Goal: Information Seeking & Learning: Learn about a topic

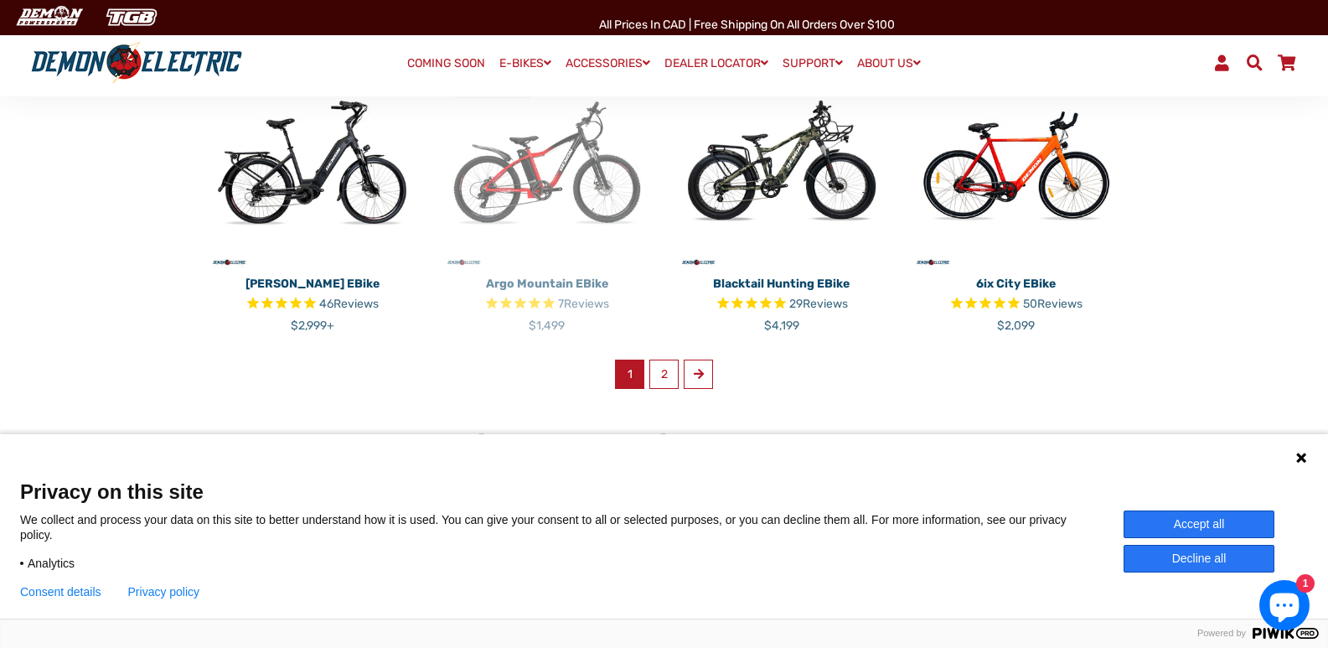
scroll to position [1089, 0]
click at [698, 378] on span at bounding box center [699, 373] width 10 height 12
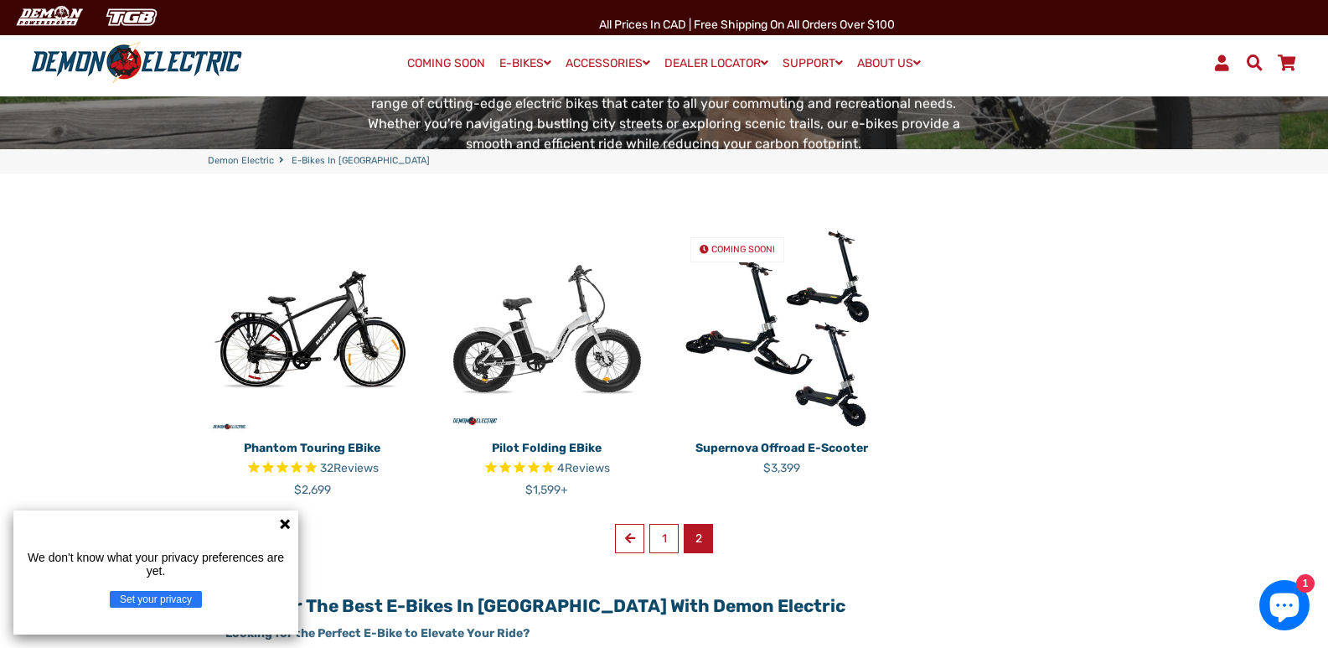
scroll to position [419, 0]
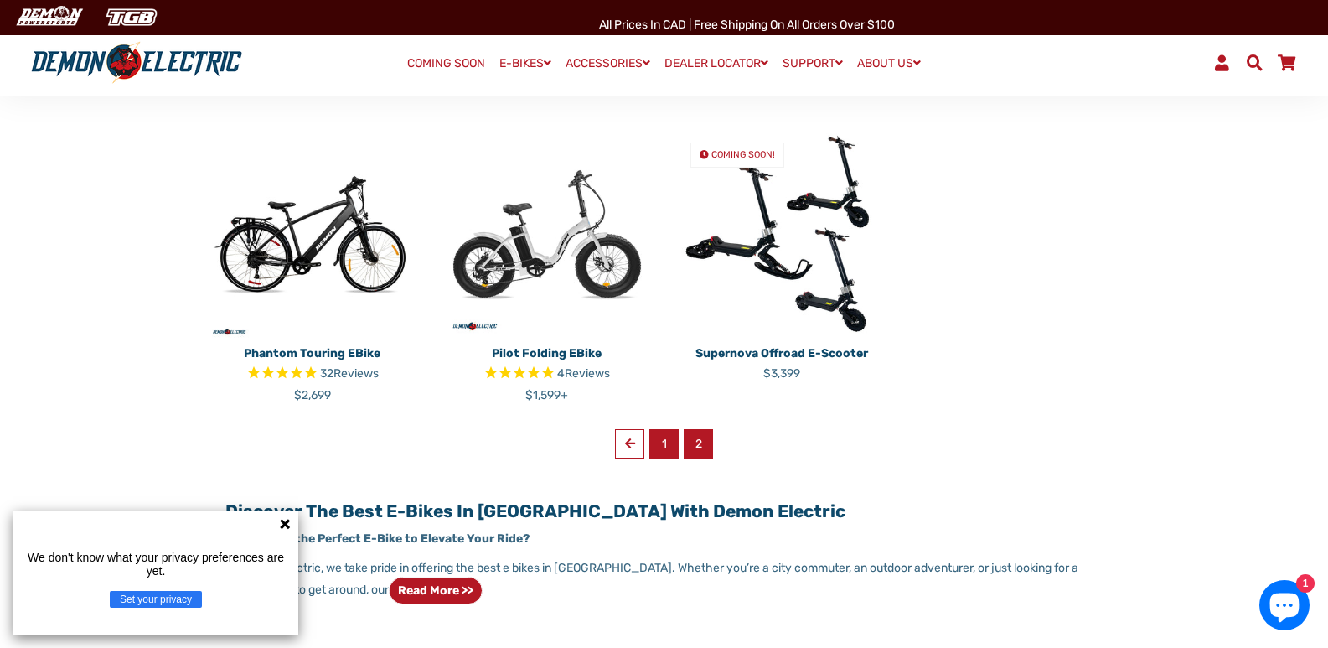
click at [659, 446] on link "1" at bounding box center [663, 443] width 29 height 29
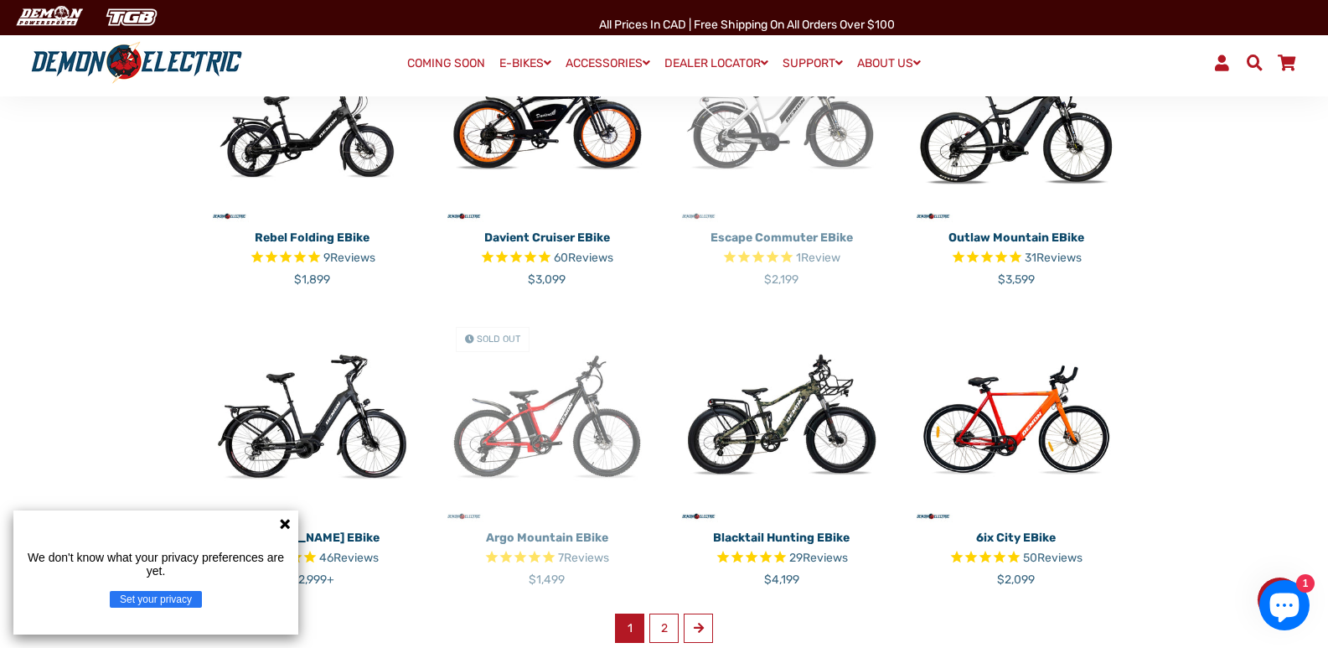
scroll to position [838, 0]
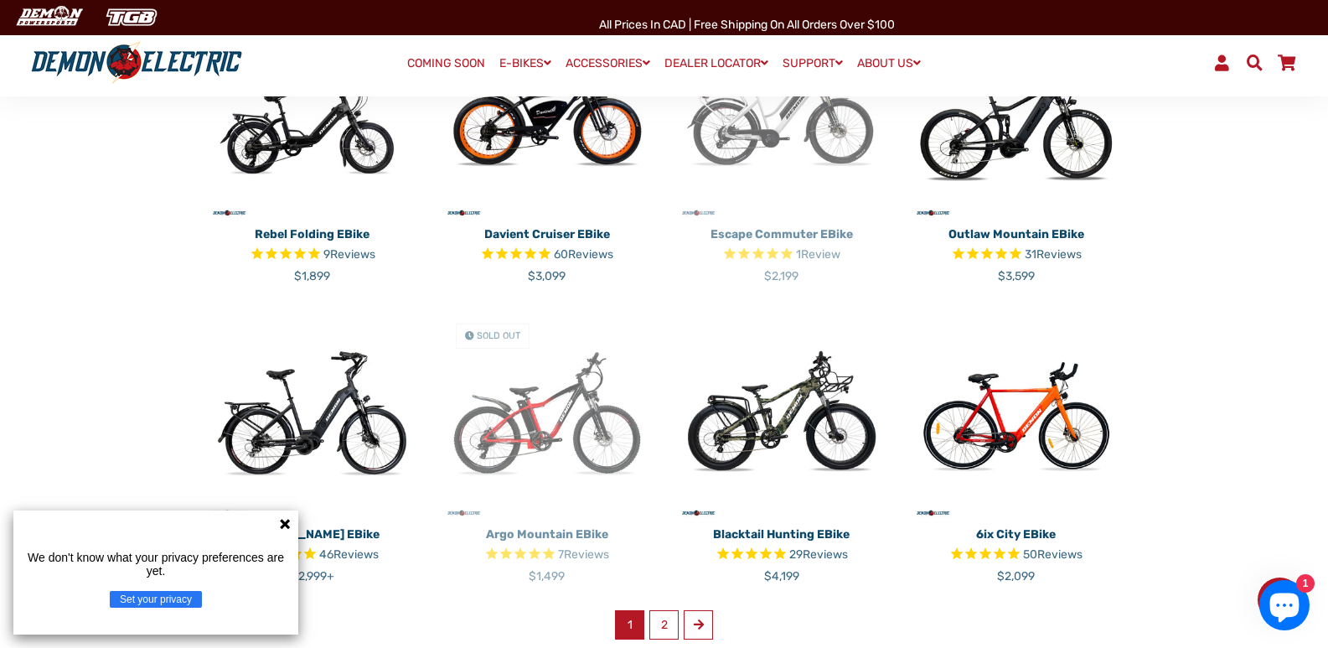
click at [989, 245] on icon "Rated 4.8 out of 5 stars 31 reviews" at bounding box center [986, 254] width 14 height 19
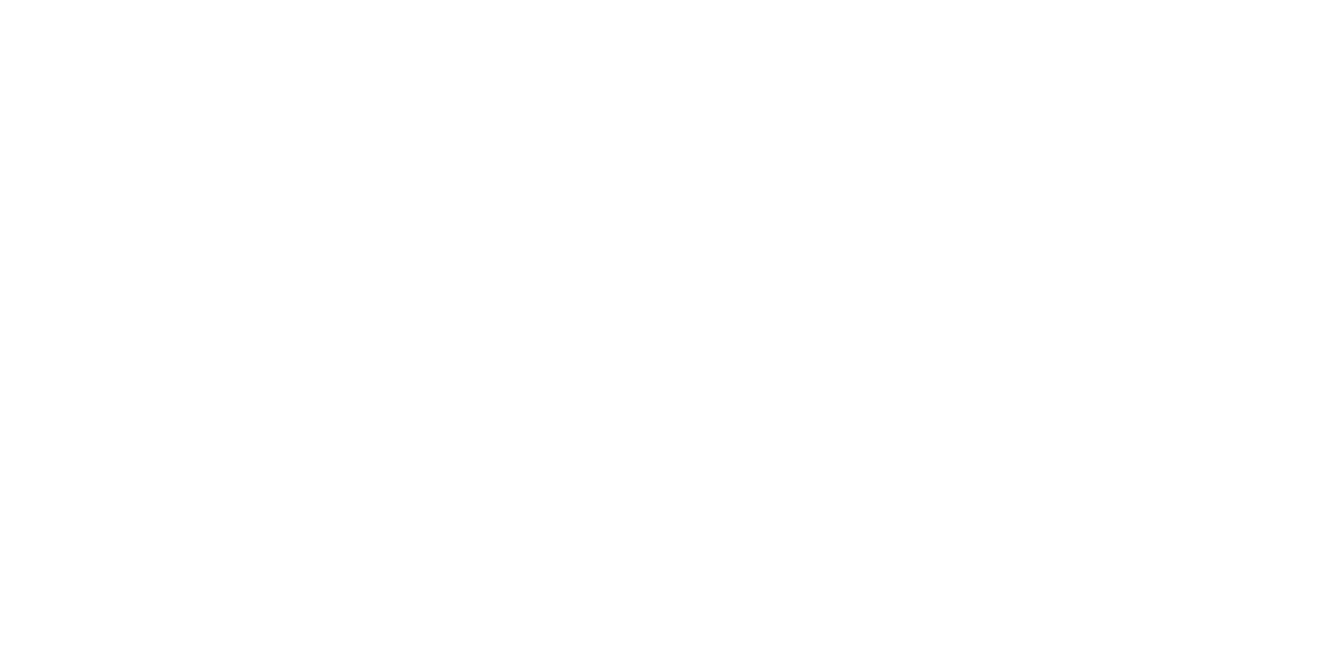
select select "******"
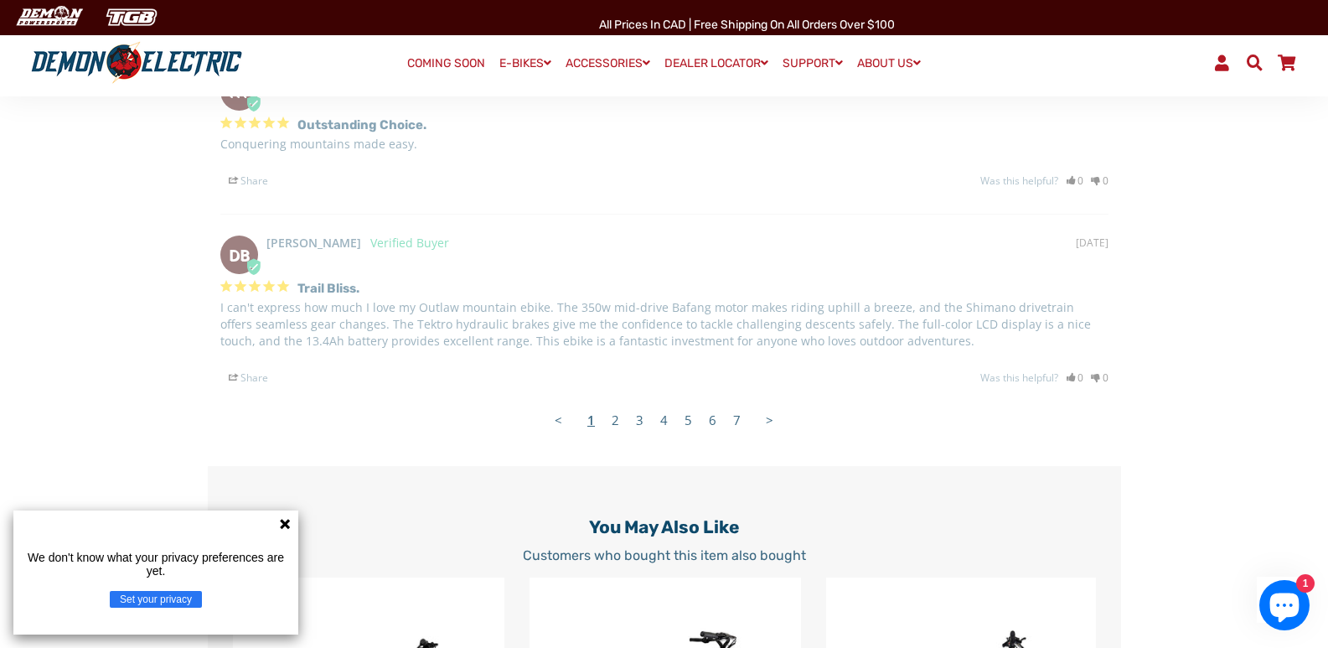
scroll to position [3351, 0]
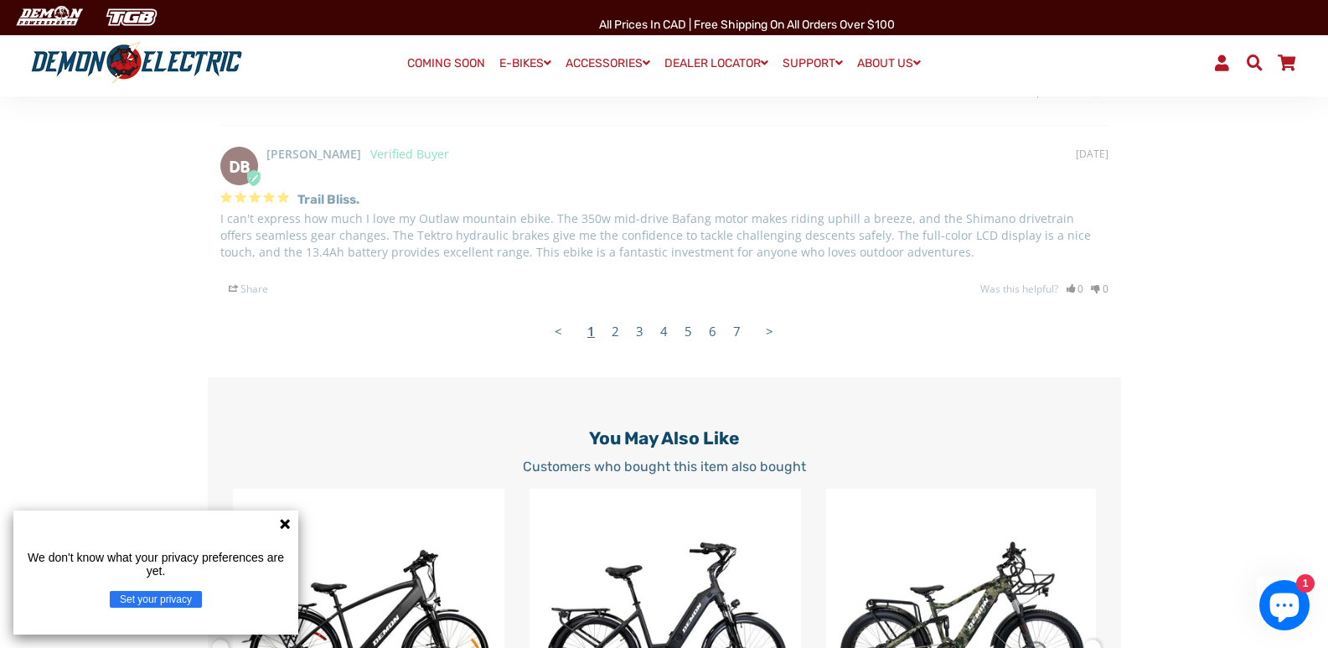
click at [617, 336] on link "2" at bounding box center [615, 331] width 24 height 34
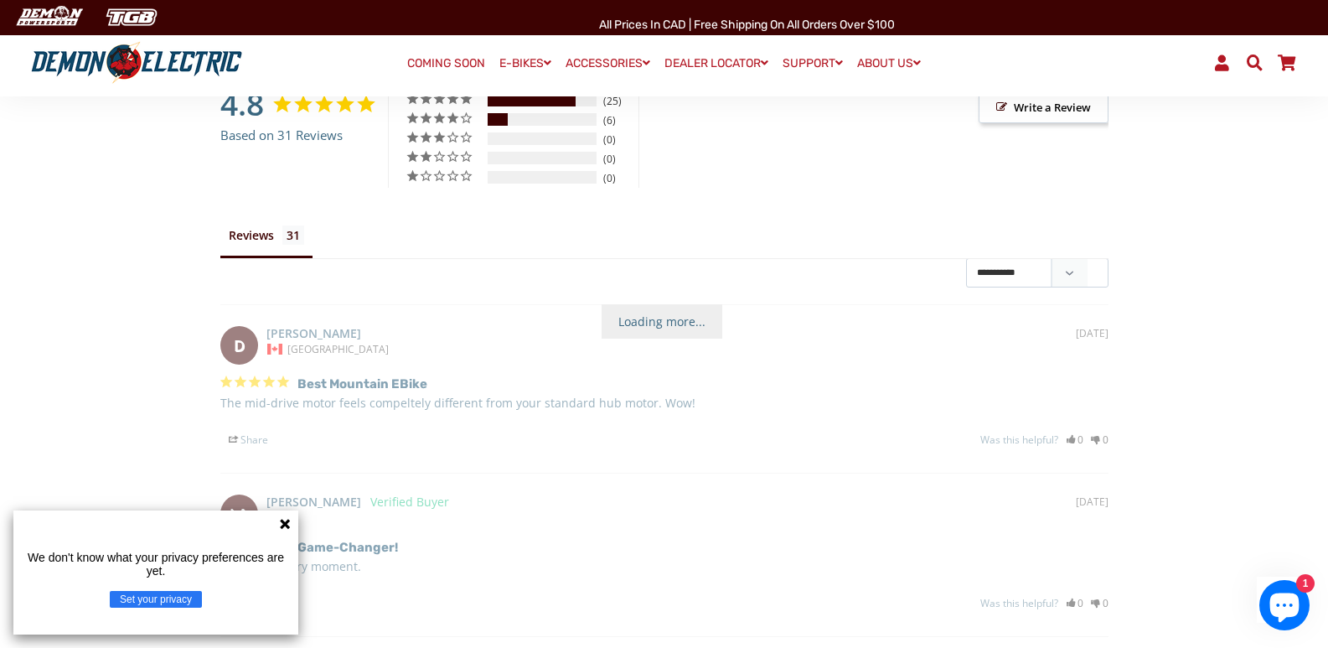
scroll to position [2262, 0]
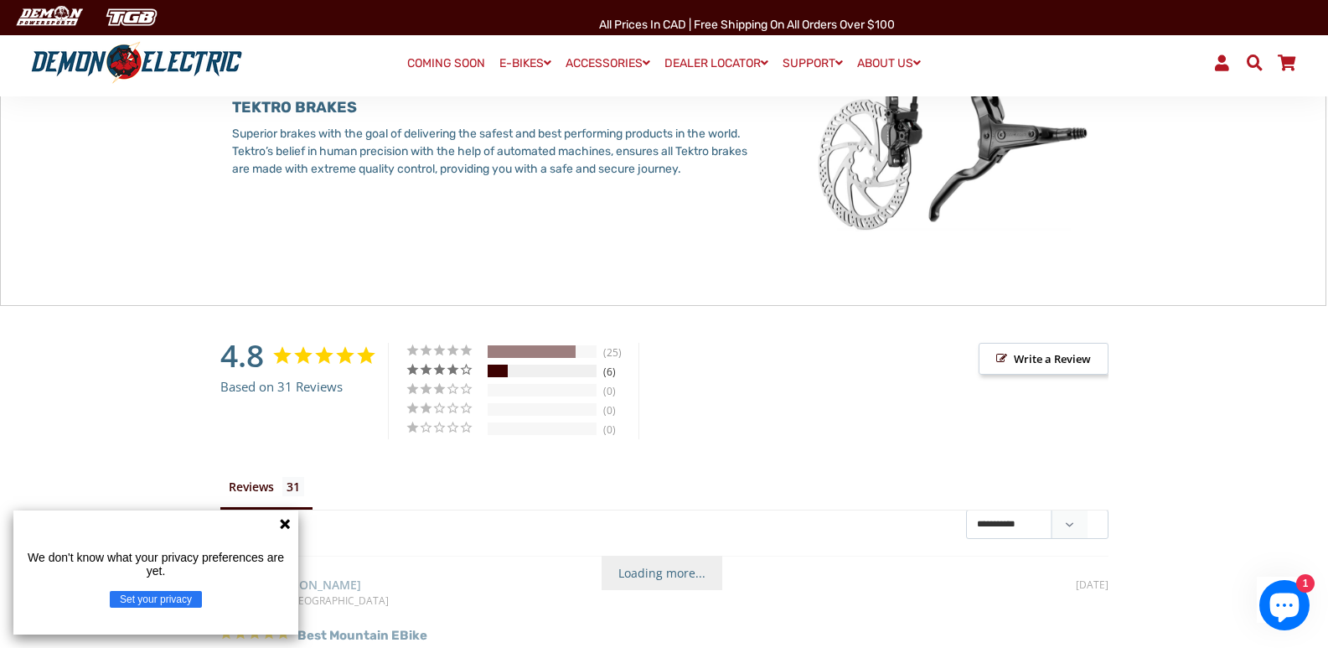
click at [429, 374] on div "4 ★" at bounding box center [445, 369] width 80 height 14
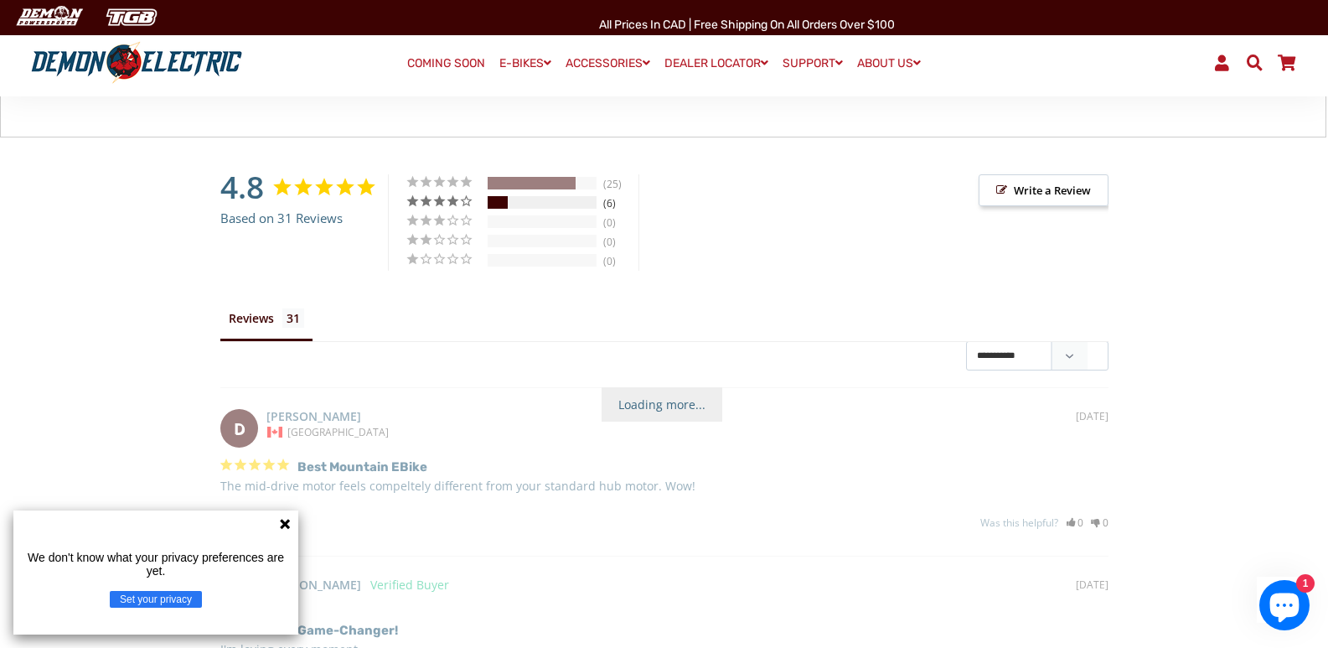
scroll to position [2429, 0]
click at [286, 524] on icon at bounding box center [285, 524] width 10 height 10
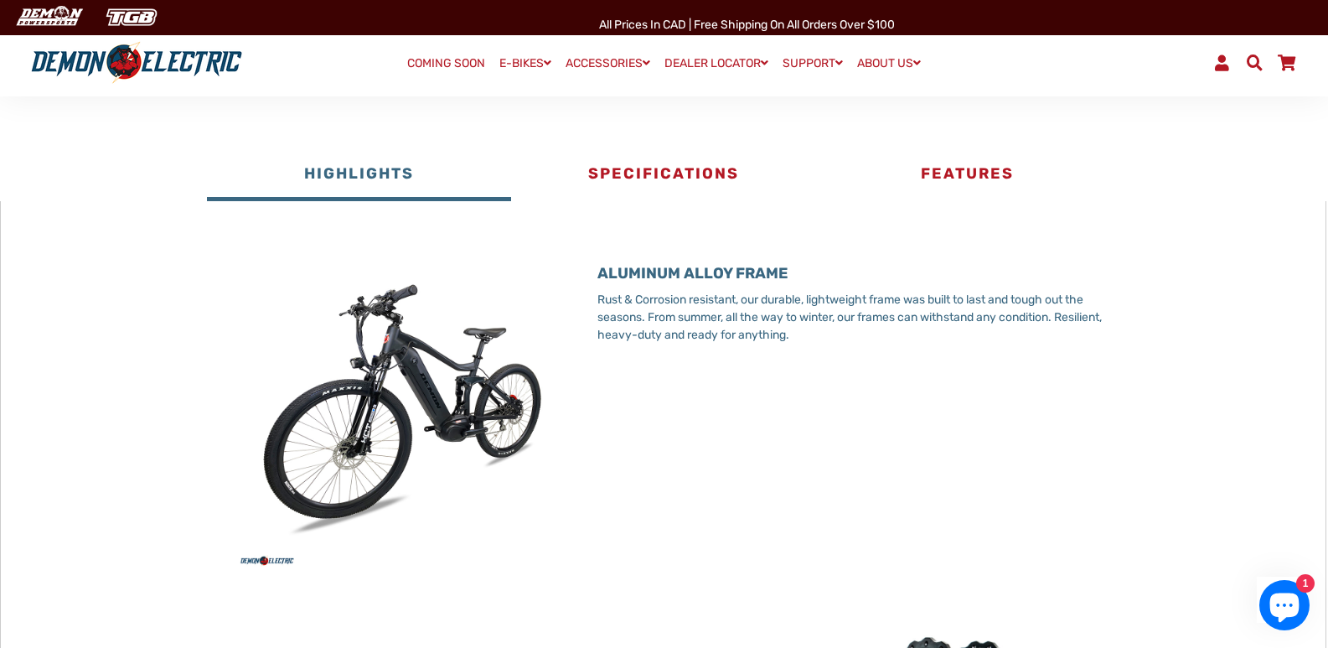
scroll to position [754, 0]
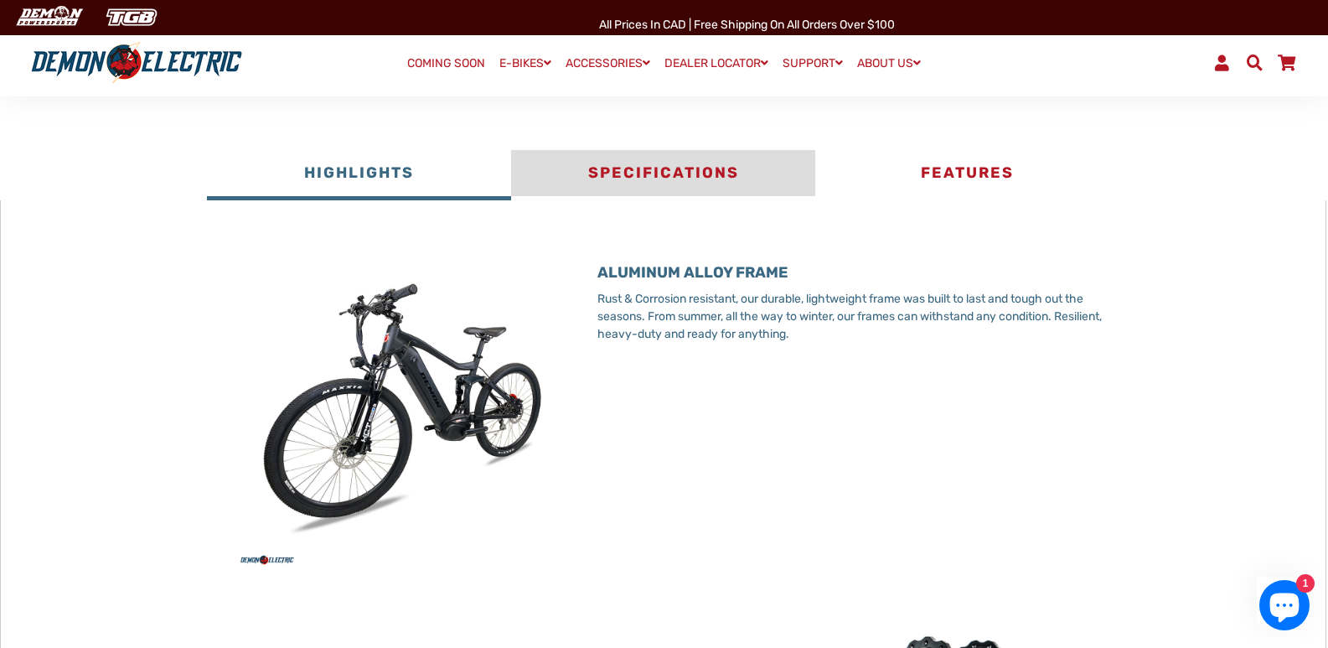
click at [657, 180] on button "Specifications" at bounding box center [663, 175] width 304 height 50
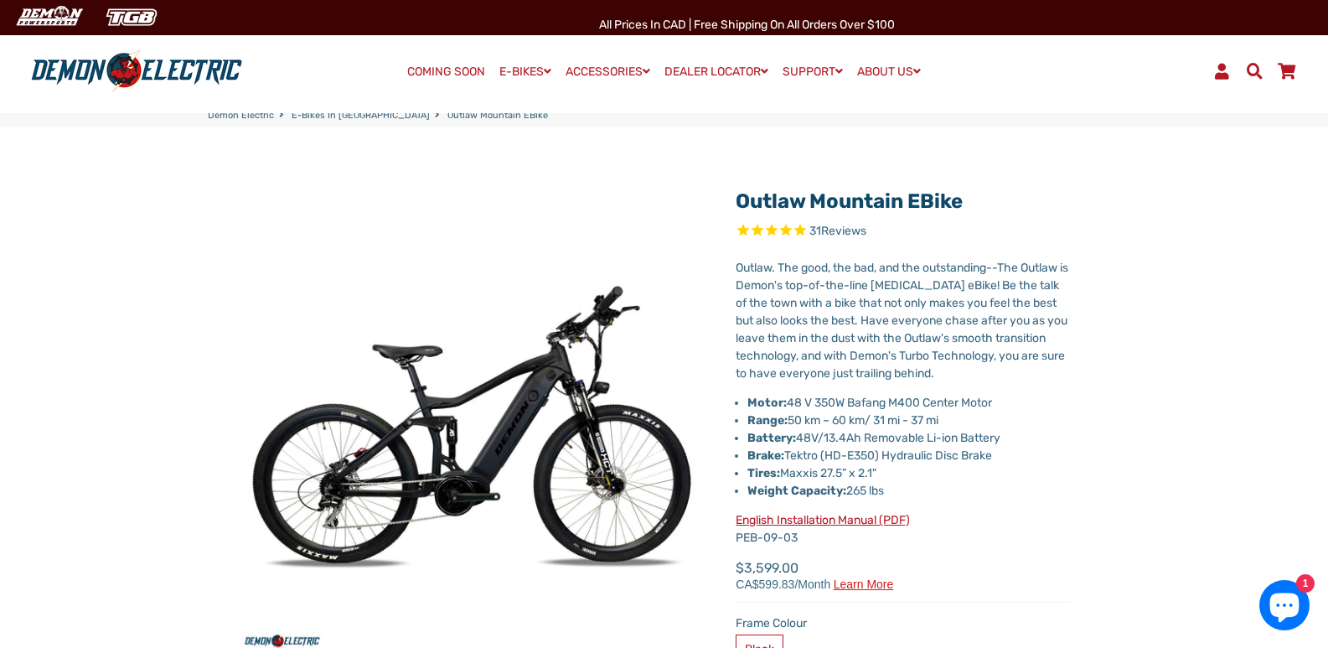
scroll to position [0, 0]
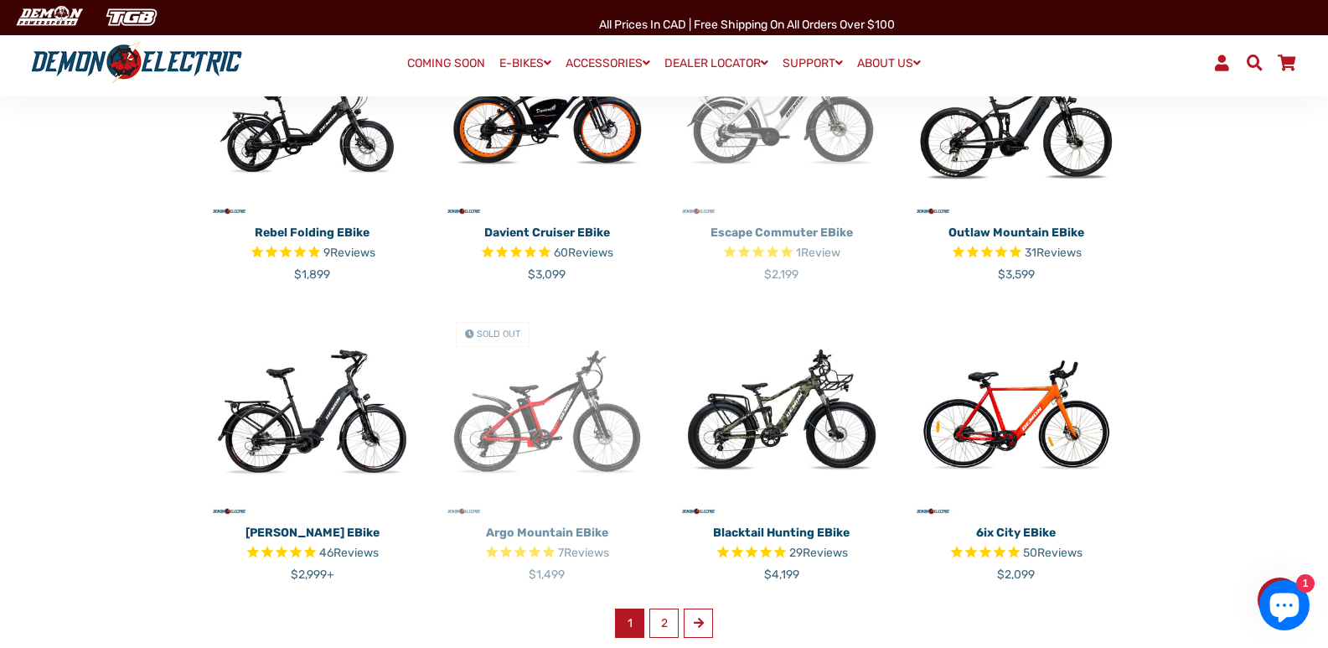
scroll to position [838, 0]
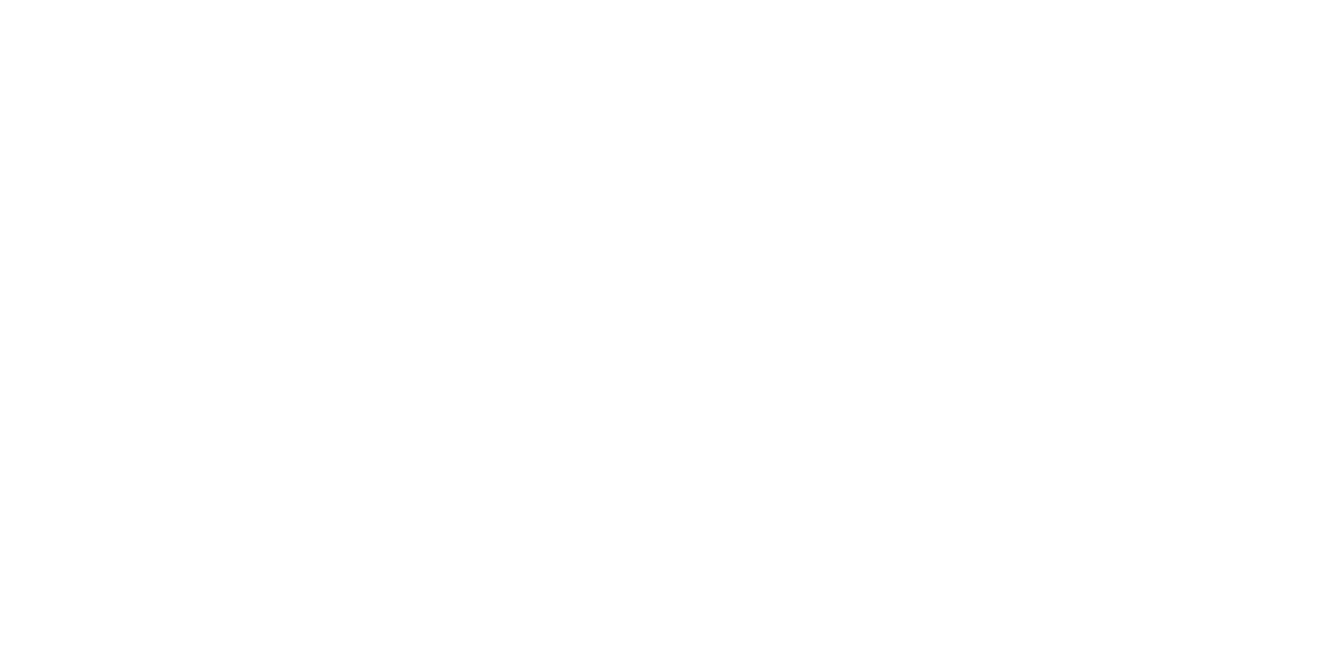
scroll to position [419, 0]
